Goal: Information Seeking & Learning: Understand process/instructions

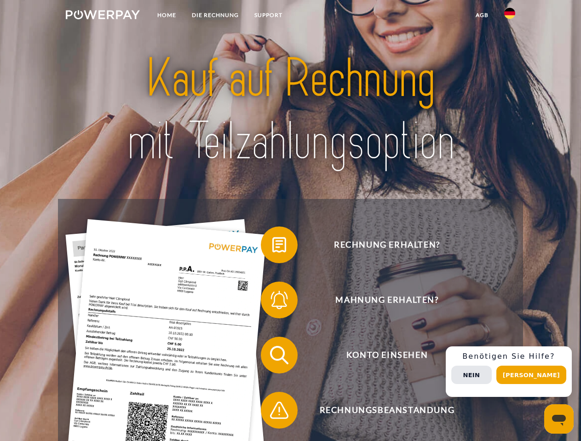
click at [103, 16] on img at bounding box center [103, 14] width 74 height 9
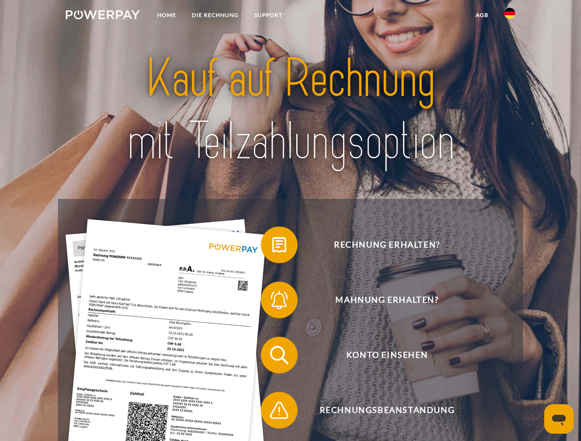
click at [509, 16] on img at bounding box center [509, 13] width 11 height 11
click at [481, 15] on link "agb" at bounding box center [482, 15] width 29 height 17
click at [272, 247] on span at bounding box center [265, 245] width 46 height 46
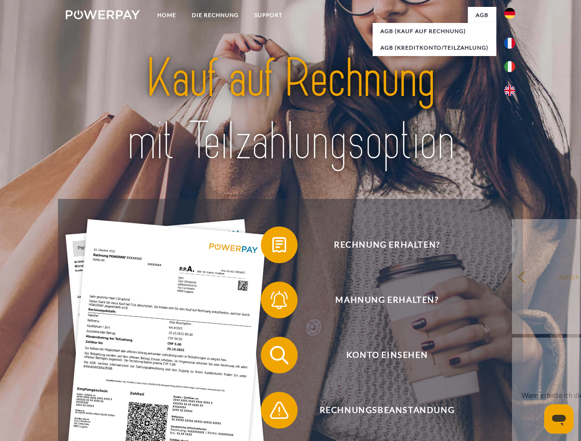
click at [272, 302] on div "Rechnung erhalten? Mahnung erhalten? Konto einsehen" at bounding box center [290, 383] width 464 height 368
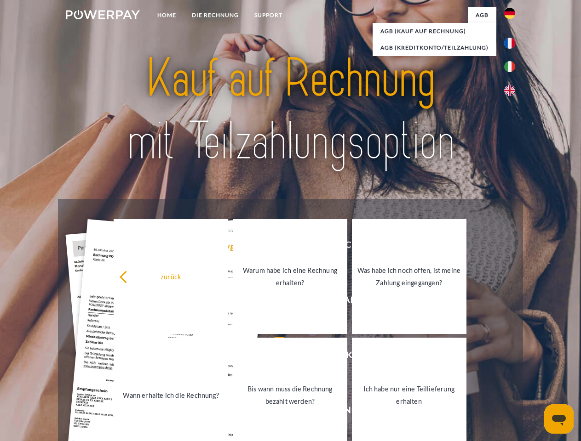
click at [272, 357] on link "Bis wann muss die Rechnung bezahlt werden?" at bounding box center [290, 395] width 114 height 115
click at [272, 412] on span at bounding box center [265, 411] width 46 height 46
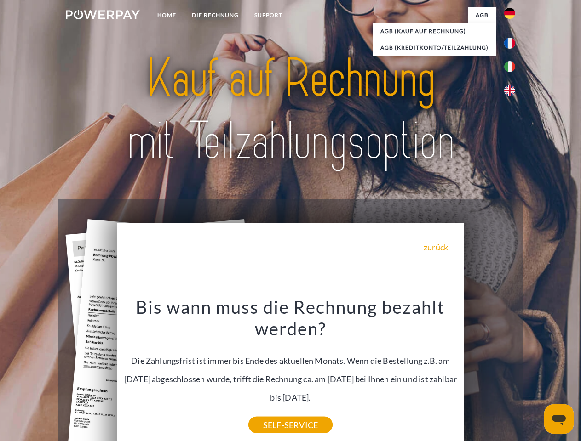
click at [512, 372] on div "Rechnung erhalten? Mahnung erhalten? Konto einsehen" at bounding box center [290, 383] width 464 height 368
click at [489, 374] on span "Konto einsehen" at bounding box center [386, 355] width 225 height 37
click at [534, 375] on header "Home DIE RECHNUNG SUPPORT" at bounding box center [290, 317] width 581 height 635
